Goal: Information Seeking & Learning: Learn about a topic

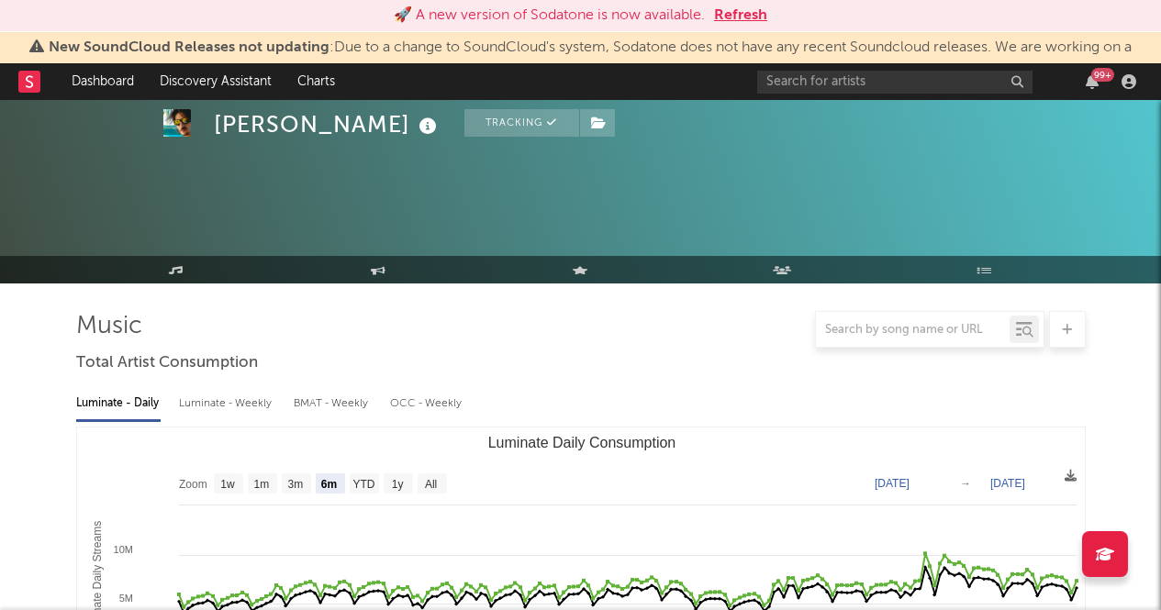
select select "6m"
select select "1w"
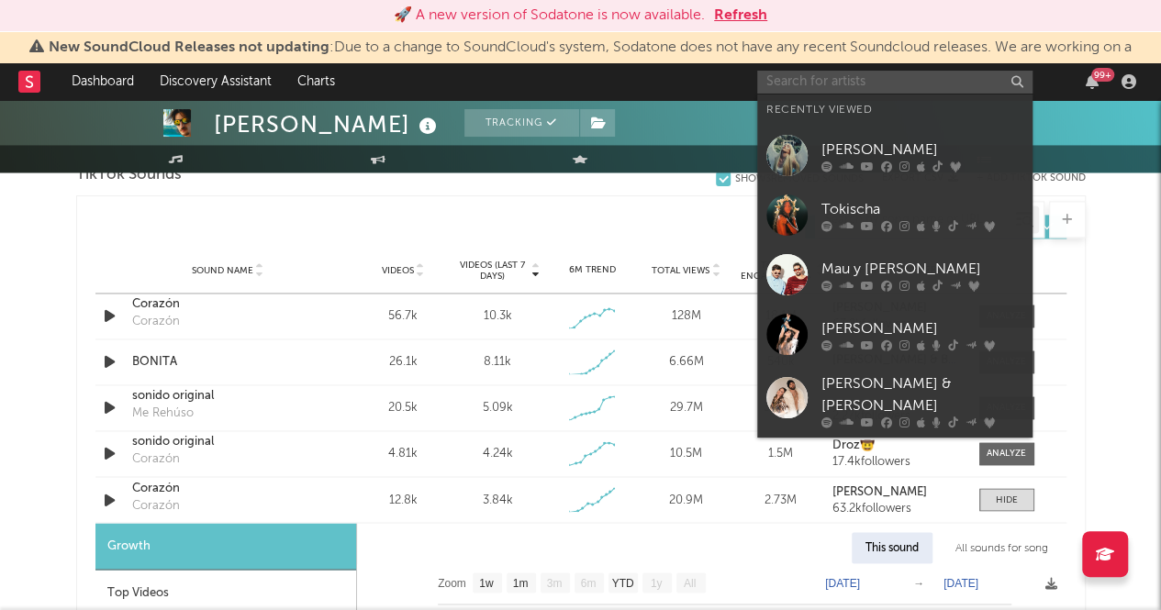
click at [828, 85] on input "text" at bounding box center [894, 82] width 275 height 23
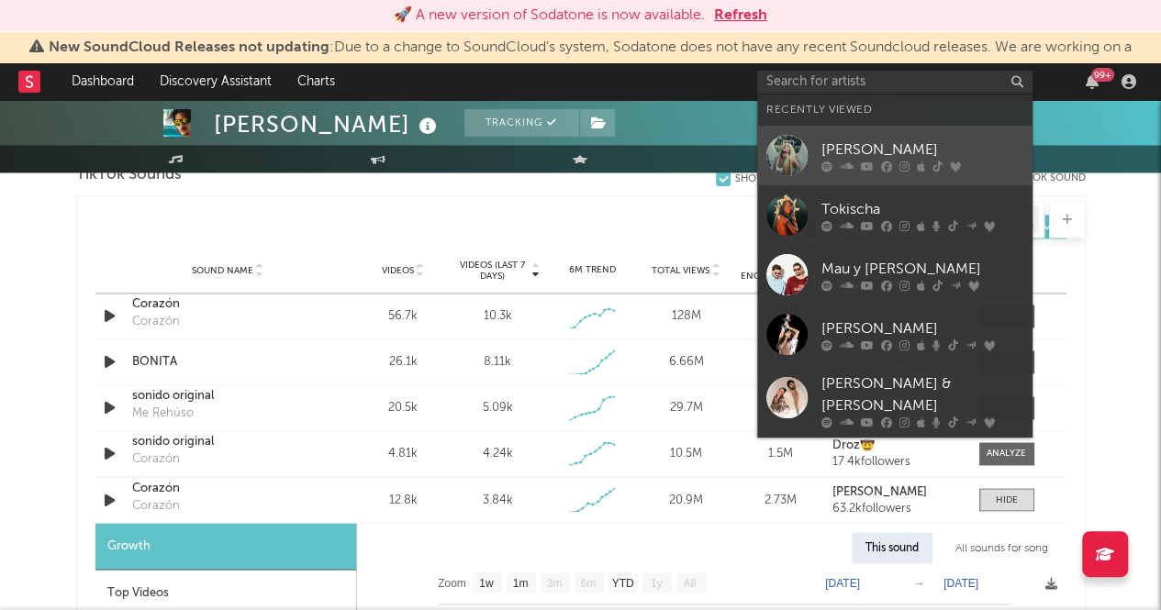
click at [851, 147] on div "[PERSON_NAME]" at bounding box center [922, 150] width 202 height 22
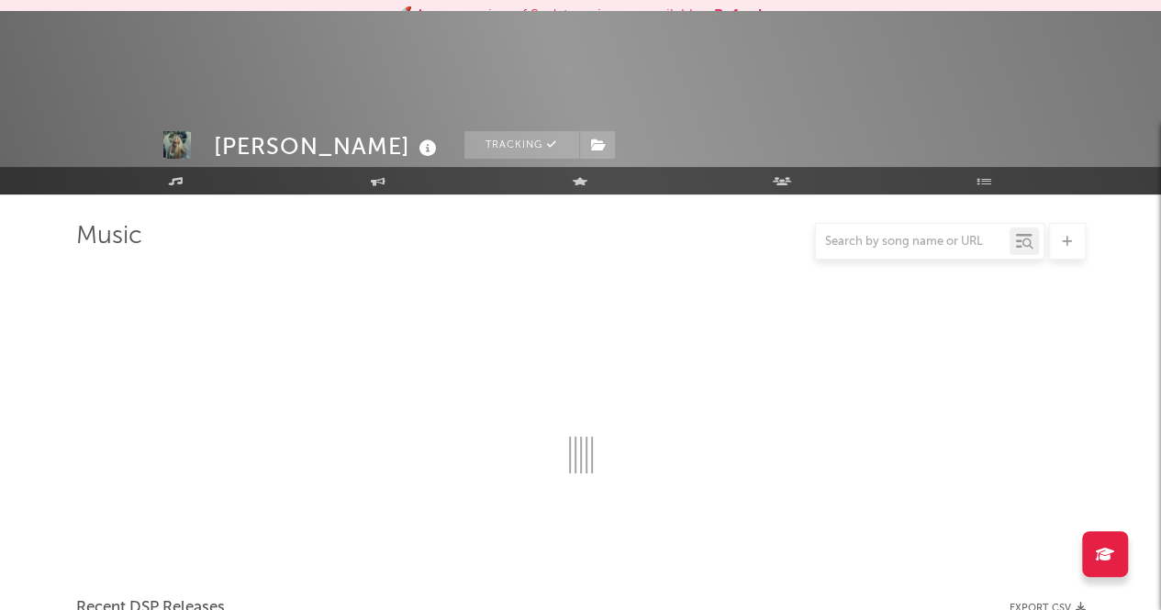
scroll to position [1266, 0]
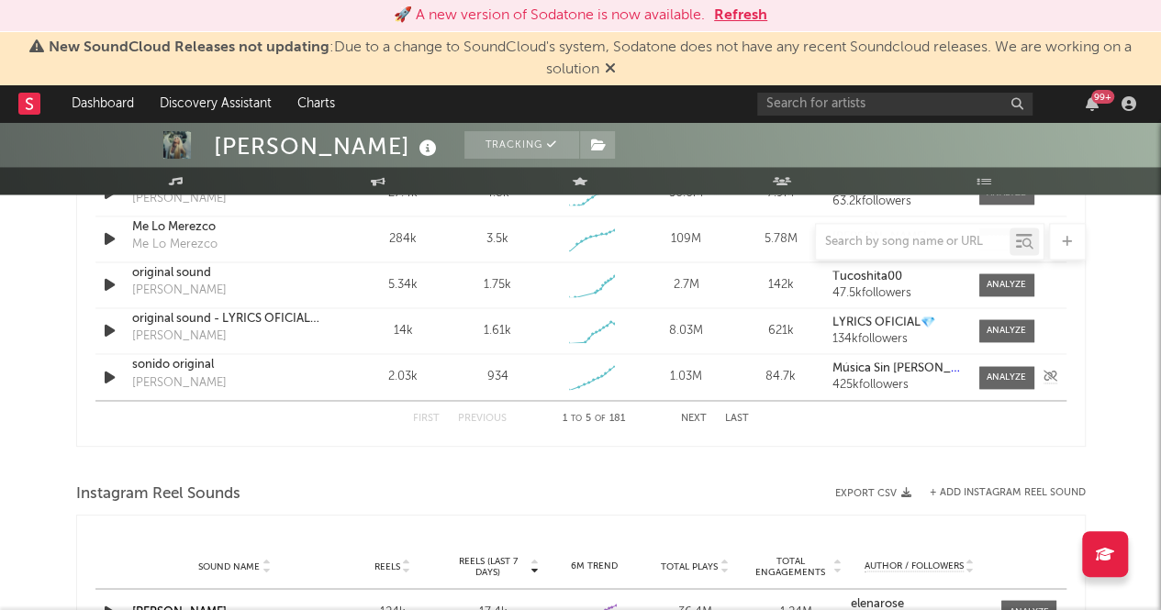
select select "6m"
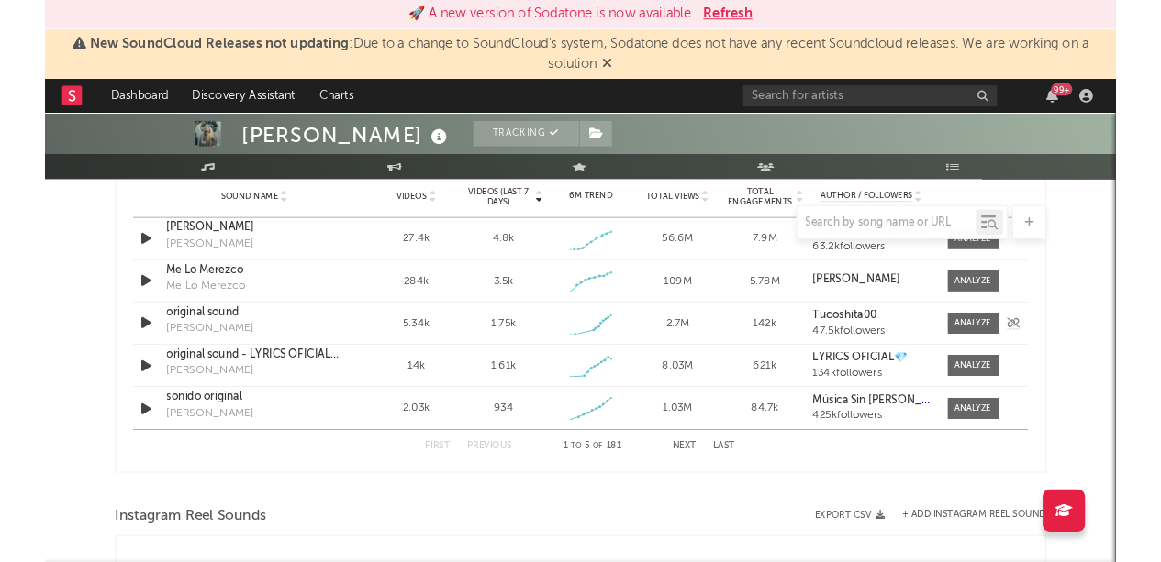
scroll to position [1345, 0]
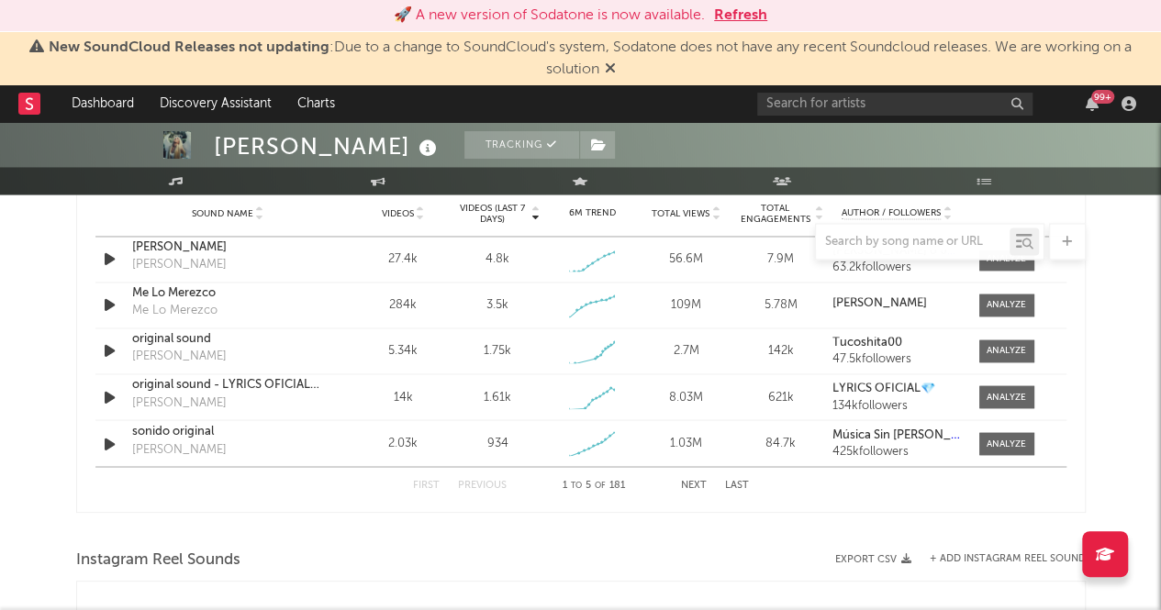
click at [168, 239] on div at bounding box center [580, 241] width 1009 height 37
click at [158, 340] on div "original sound" at bounding box center [228, 339] width 192 height 18
click at [176, 432] on div "sonido original" at bounding box center [228, 431] width 192 height 18
